Goal: Task Accomplishment & Management: Manage account settings

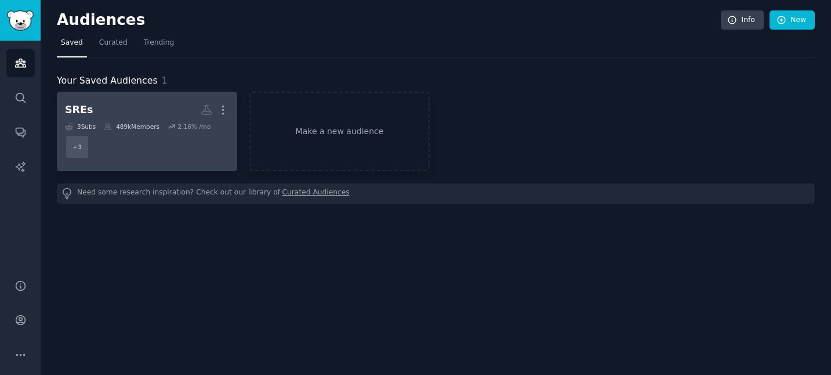
click at [160, 100] on h2 "SREs More" at bounding box center [147, 110] width 164 height 20
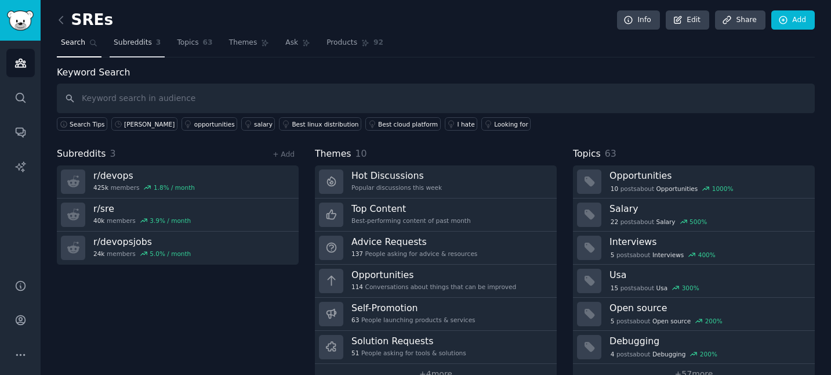
click at [136, 42] on span "Subreddits" at bounding box center [133, 43] width 38 height 10
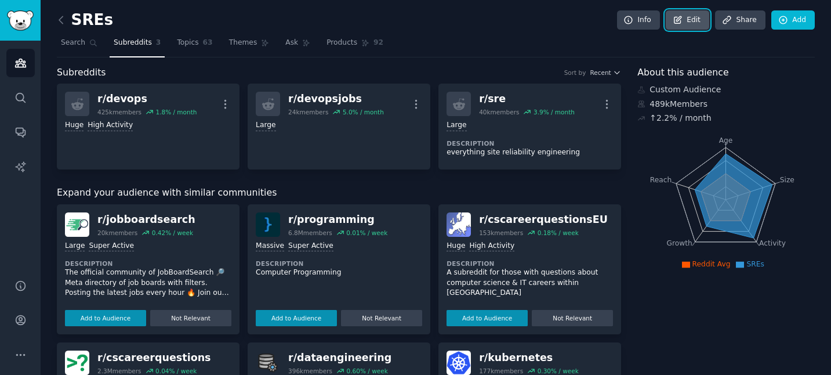
click at [676, 19] on icon at bounding box center [678, 19] width 7 height 7
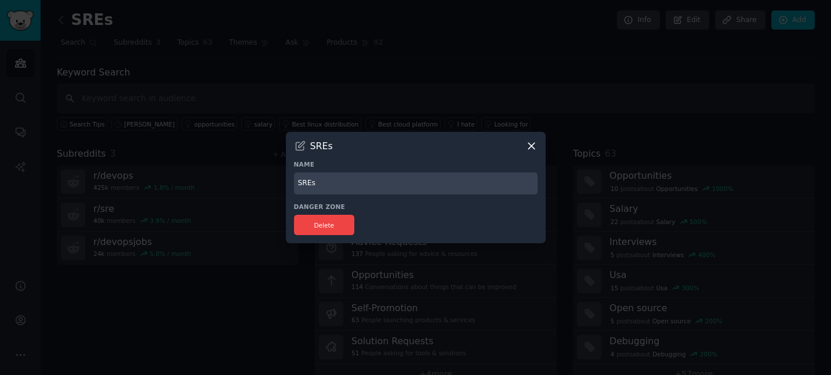
click at [522, 146] on div "SREs" at bounding box center [416, 146] width 244 height 12
click at [533, 143] on icon at bounding box center [531, 146] width 6 height 6
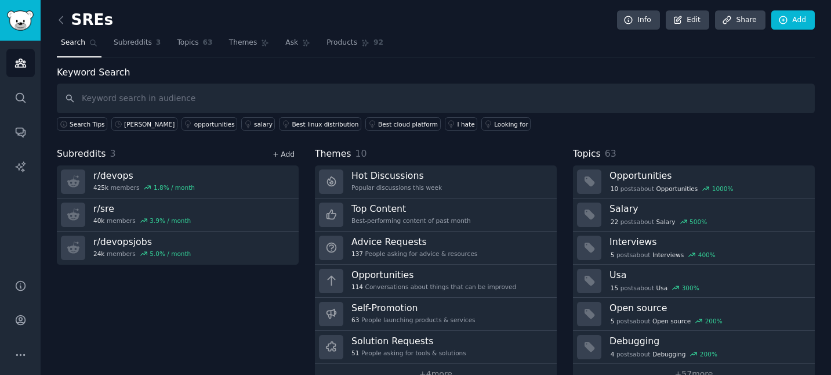
click at [292, 154] on link "+ Add" at bounding box center [284, 154] width 22 height 8
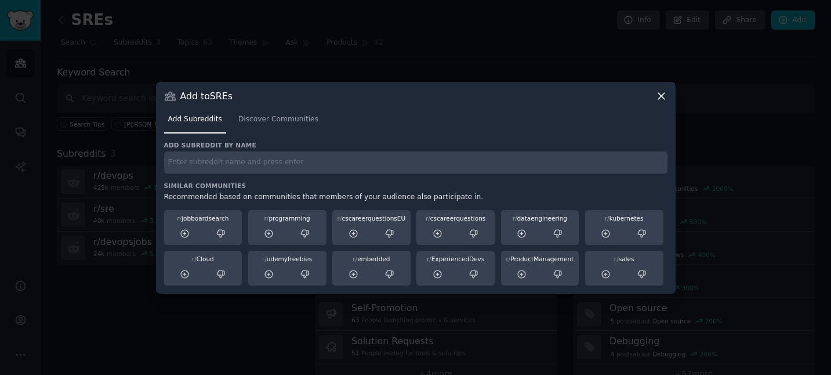
click at [284, 167] on input "text" at bounding box center [416, 162] width 504 height 23
click at [165, 164] on input "itmanagers" at bounding box center [416, 162] width 504 height 23
click at [238, 159] on input "r/itmanagers" at bounding box center [416, 162] width 504 height 23
type input "r"
click at [280, 154] on input "text" at bounding box center [416, 162] width 504 height 23
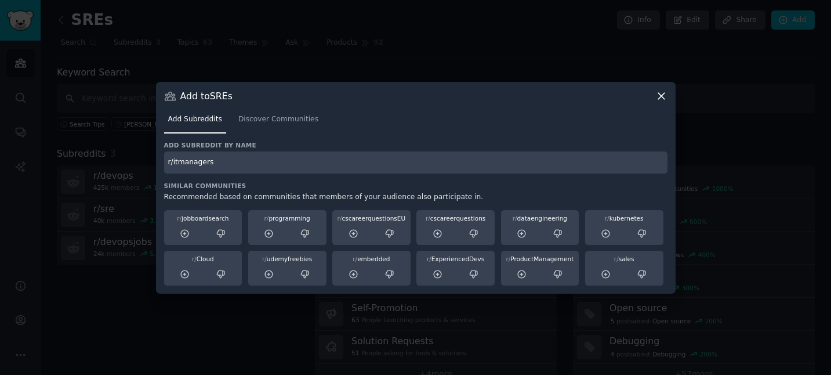
type input "r/itmanagers"
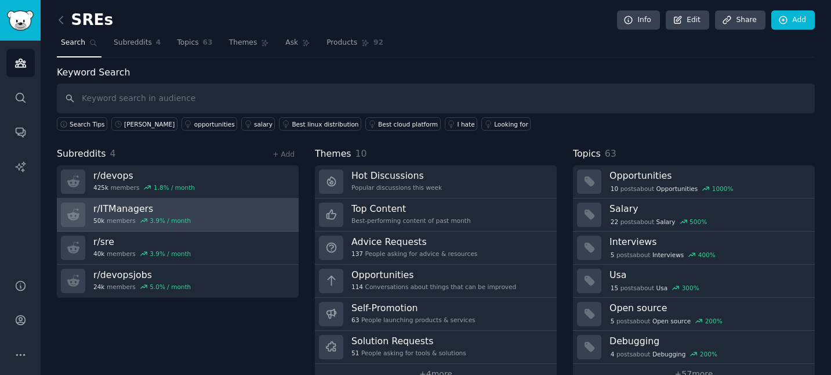
click at [183, 218] on div "3.9 % / month" at bounding box center [170, 220] width 41 height 8
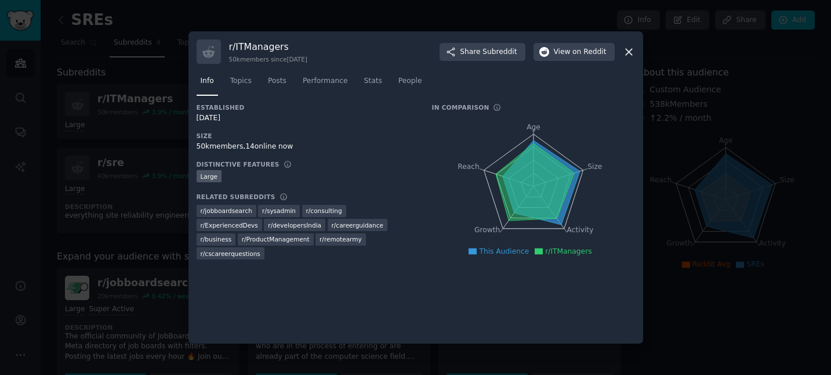
click at [624, 53] on icon at bounding box center [629, 52] width 12 height 12
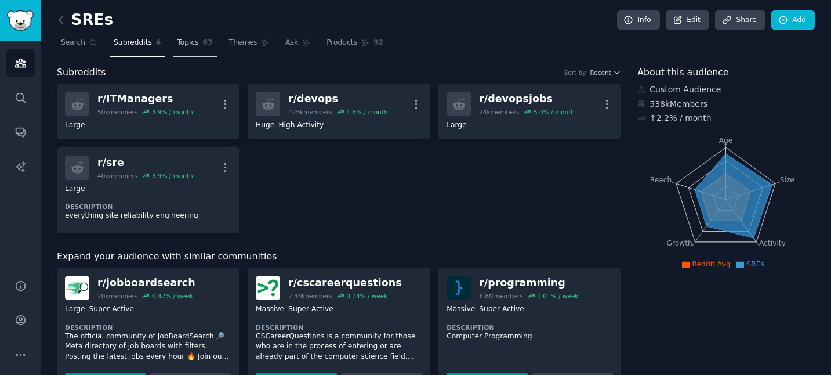
click at [192, 51] on link "Topics 63" at bounding box center [195, 46] width 44 height 24
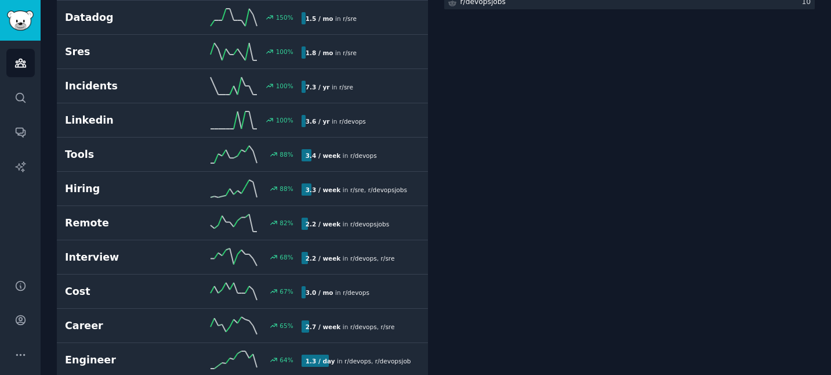
scroll to position [329, 0]
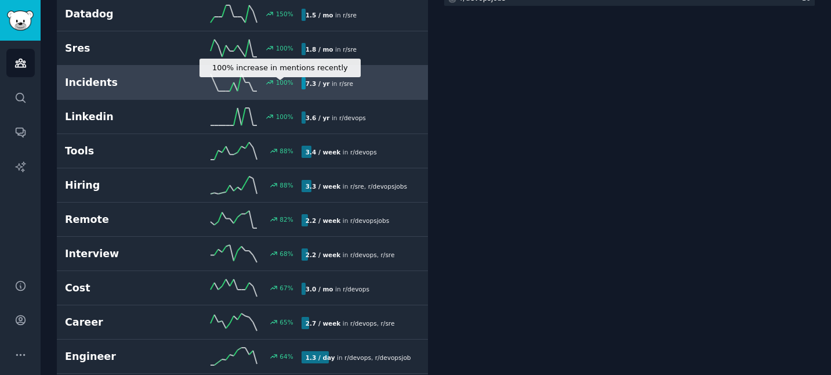
click at [262, 85] on div "100 %" at bounding box center [277, 82] width 32 height 8
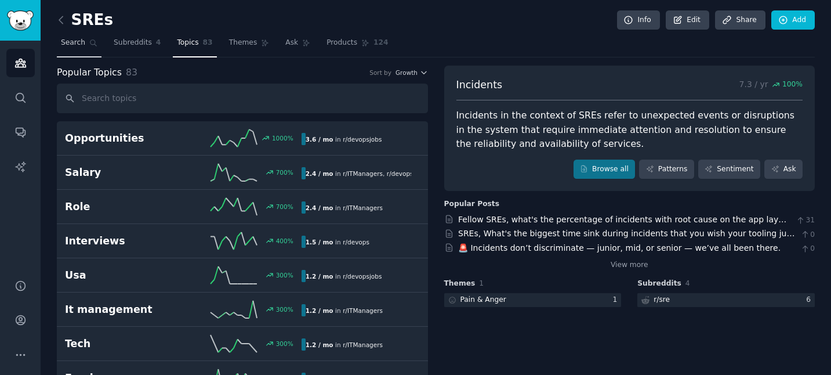
click at [69, 41] on span "Search" at bounding box center [73, 43] width 24 height 10
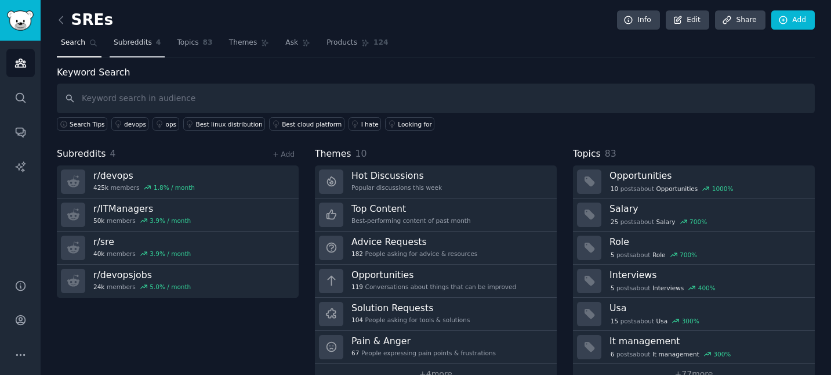
click at [119, 41] on span "Subreddits" at bounding box center [133, 43] width 38 height 10
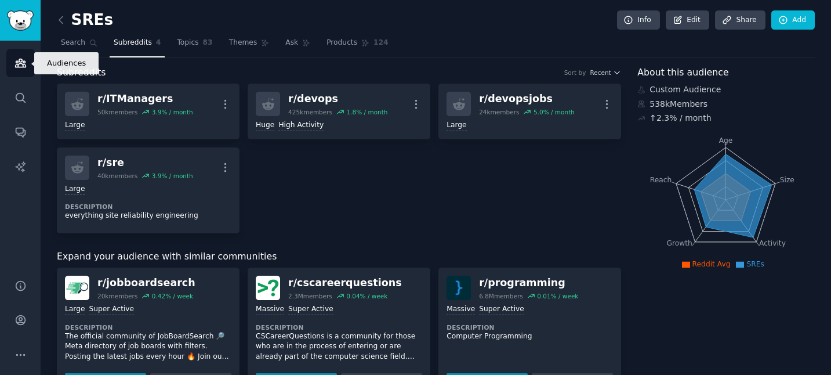
click at [29, 66] on link "Audiences" at bounding box center [20, 63] width 28 height 28
